Goal: Check status: Check status

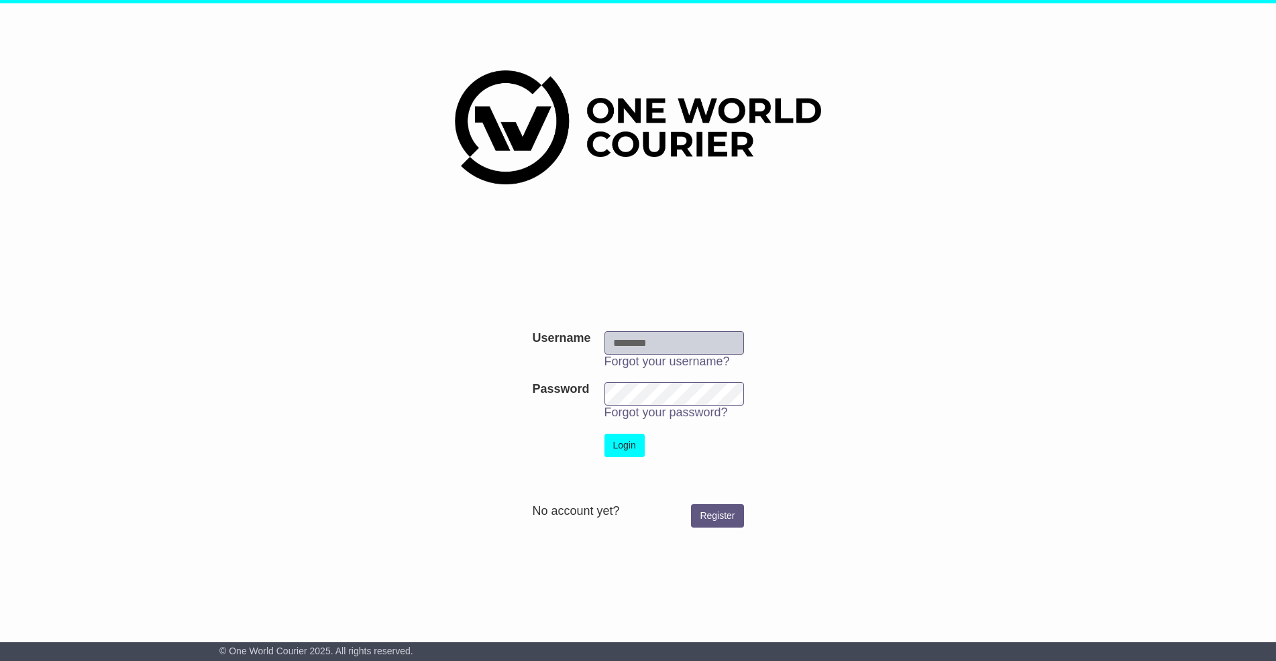
type input "*******"
click at [632, 439] on button "Login" at bounding box center [624, 445] width 40 height 23
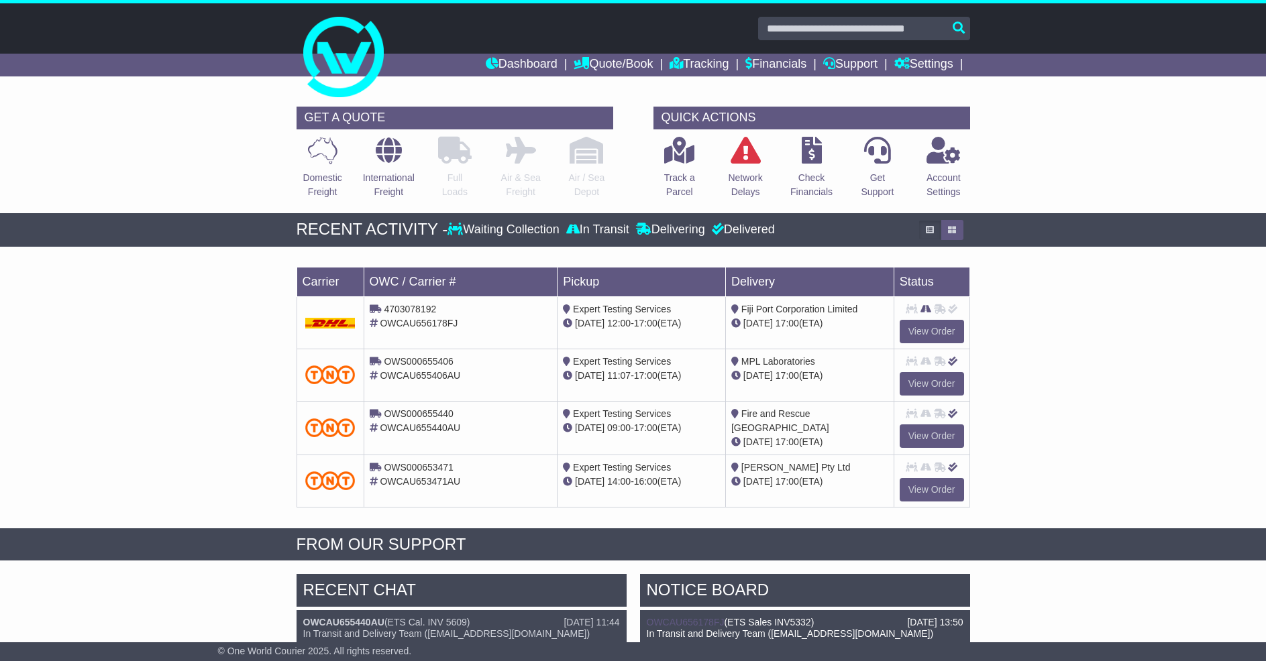
click at [1112, 264] on div "Loading... No bookings found Carrier OWC / Carrier # Pickup Delivery Status 470…" at bounding box center [633, 391] width 1266 height 275
click at [671, 160] on icon at bounding box center [679, 150] width 30 height 27
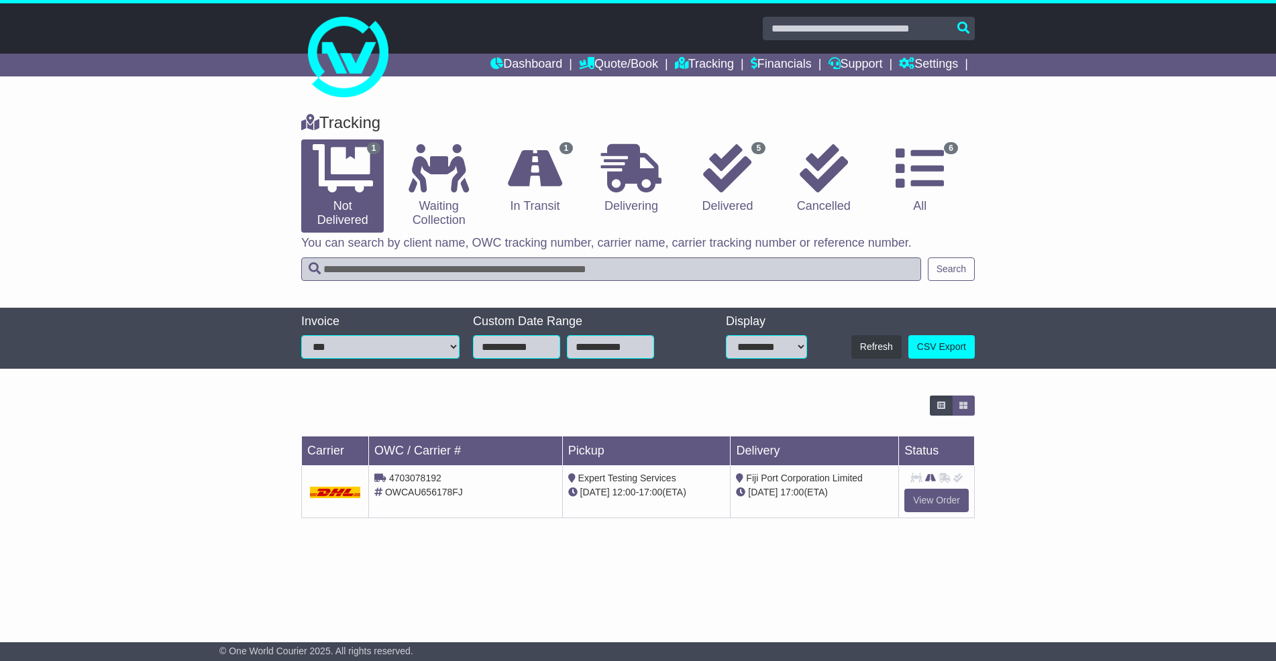
click at [380, 478] on icon at bounding box center [380, 478] width 12 height 9
click at [729, 63] on link "Tracking" at bounding box center [704, 65] width 59 height 23
click at [883, 486] on div "16 Oct 17:00 (ETA)" at bounding box center [814, 493] width 157 height 14
click at [763, 474] on span "Fiji Port Corporation Limited" at bounding box center [804, 478] width 117 height 11
click at [941, 498] on link "View Order" at bounding box center [936, 500] width 64 height 23
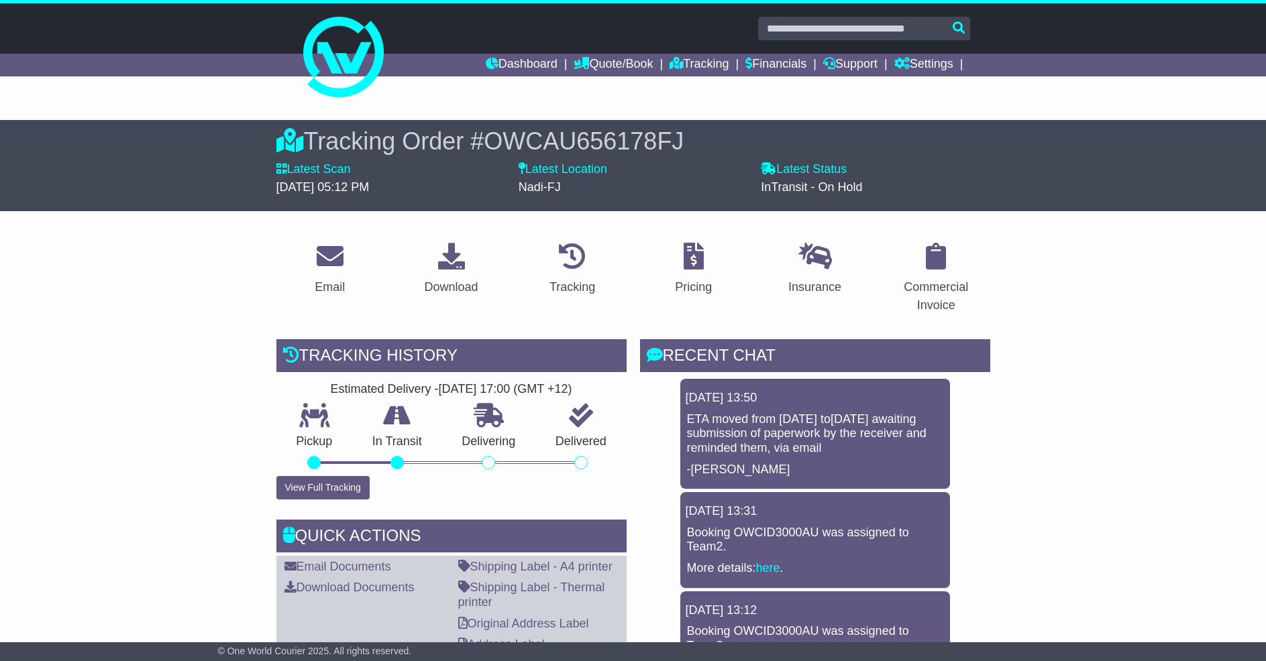
click at [482, 418] on icon at bounding box center [489, 416] width 30 height 24
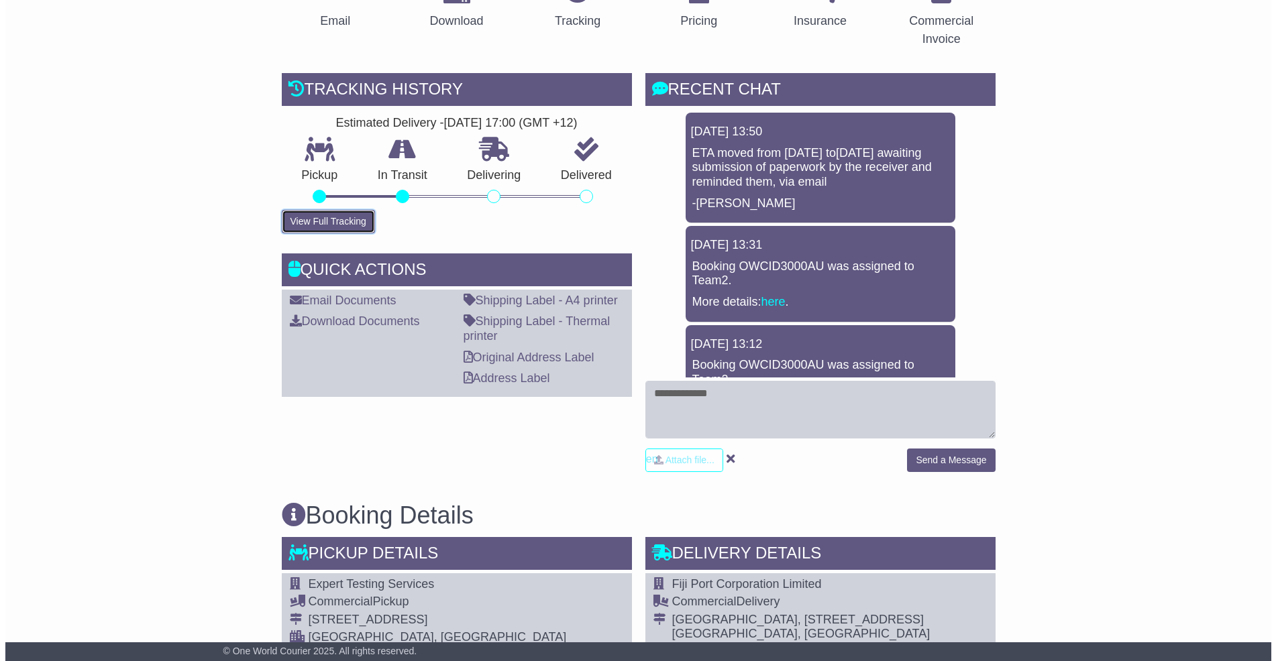
scroll to position [267, 0]
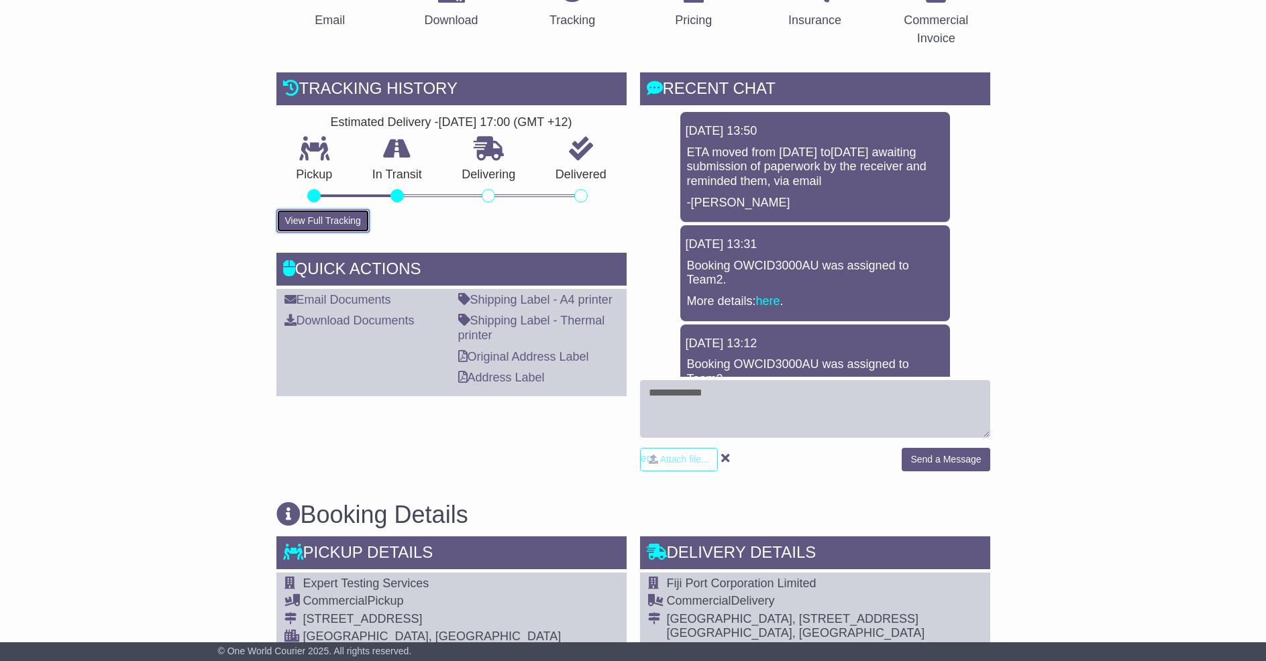
click at [322, 217] on button "View Full Tracking" at bounding box center [322, 220] width 93 height 23
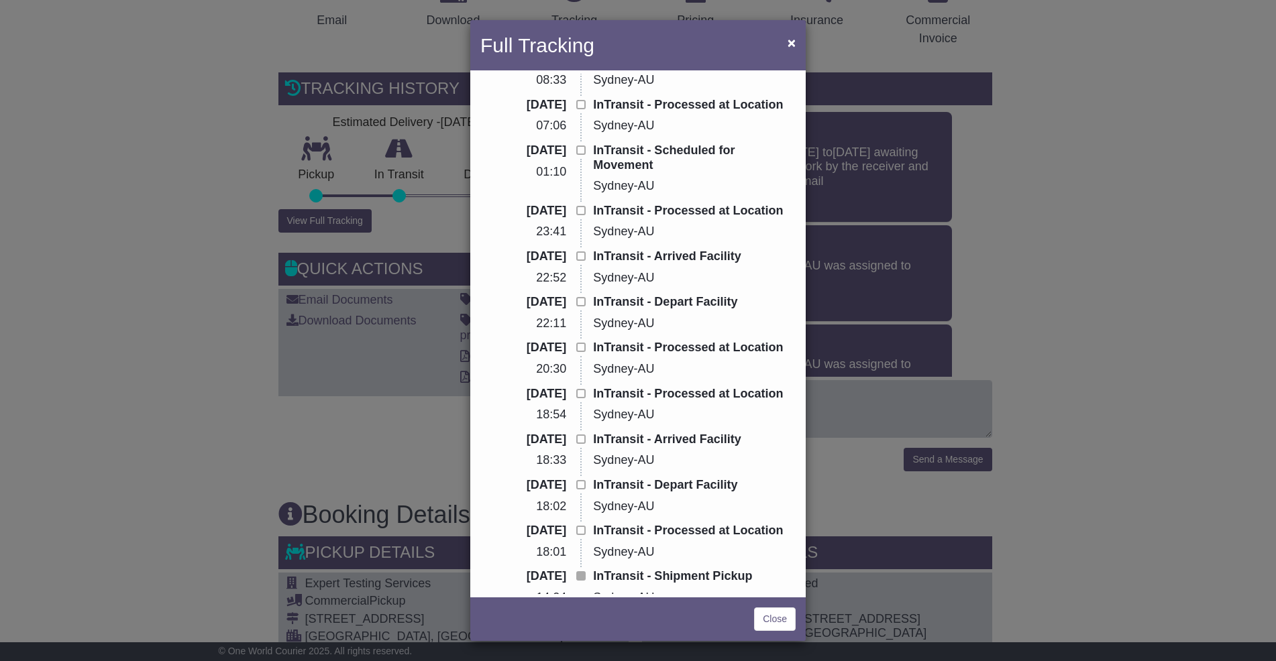
scroll to position [429, 0]
click at [576, 98] on span at bounding box center [580, 102] width 9 height 9
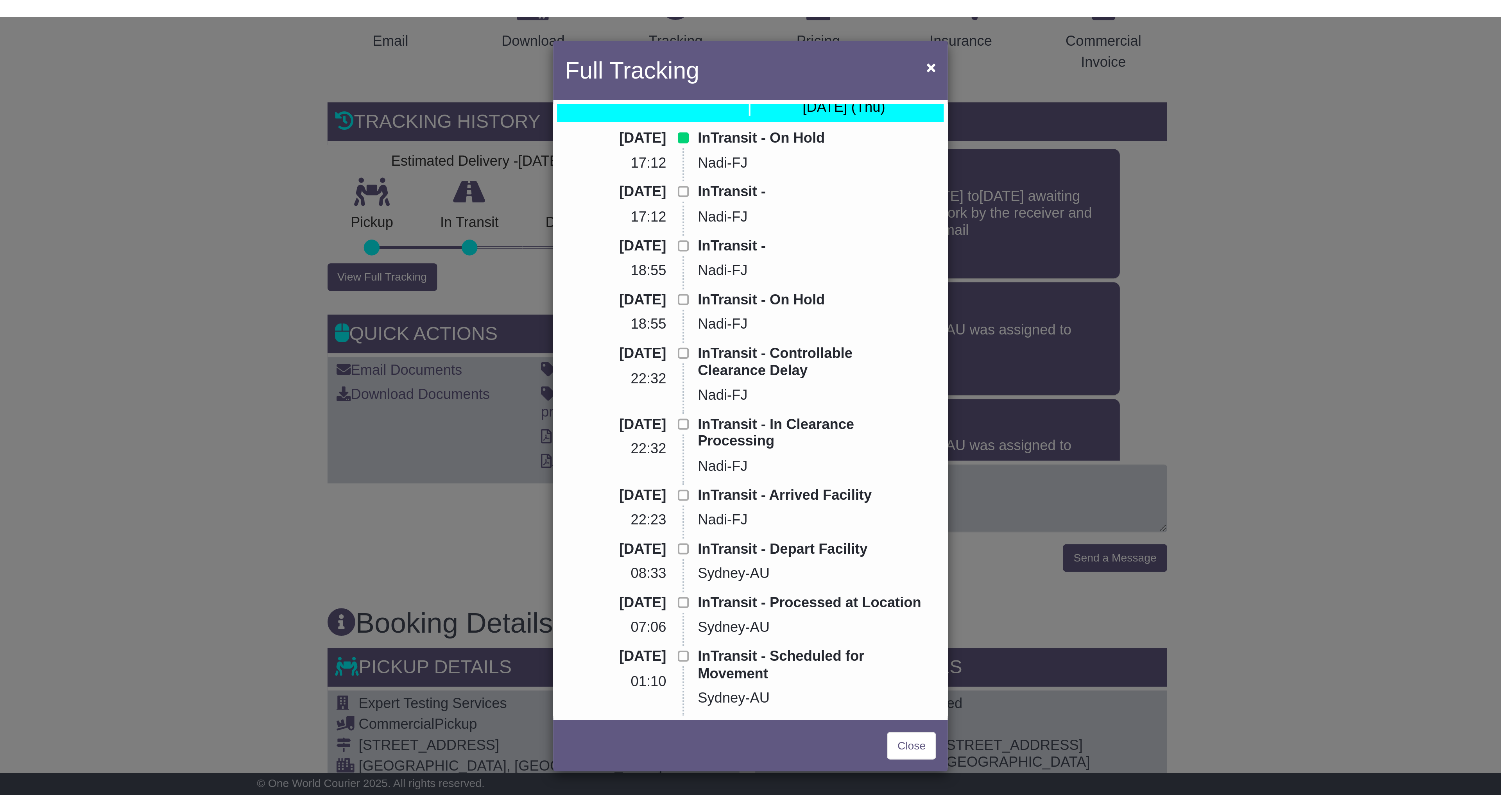
scroll to position [0, 0]
